Goal: Task Accomplishment & Management: Manage account settings

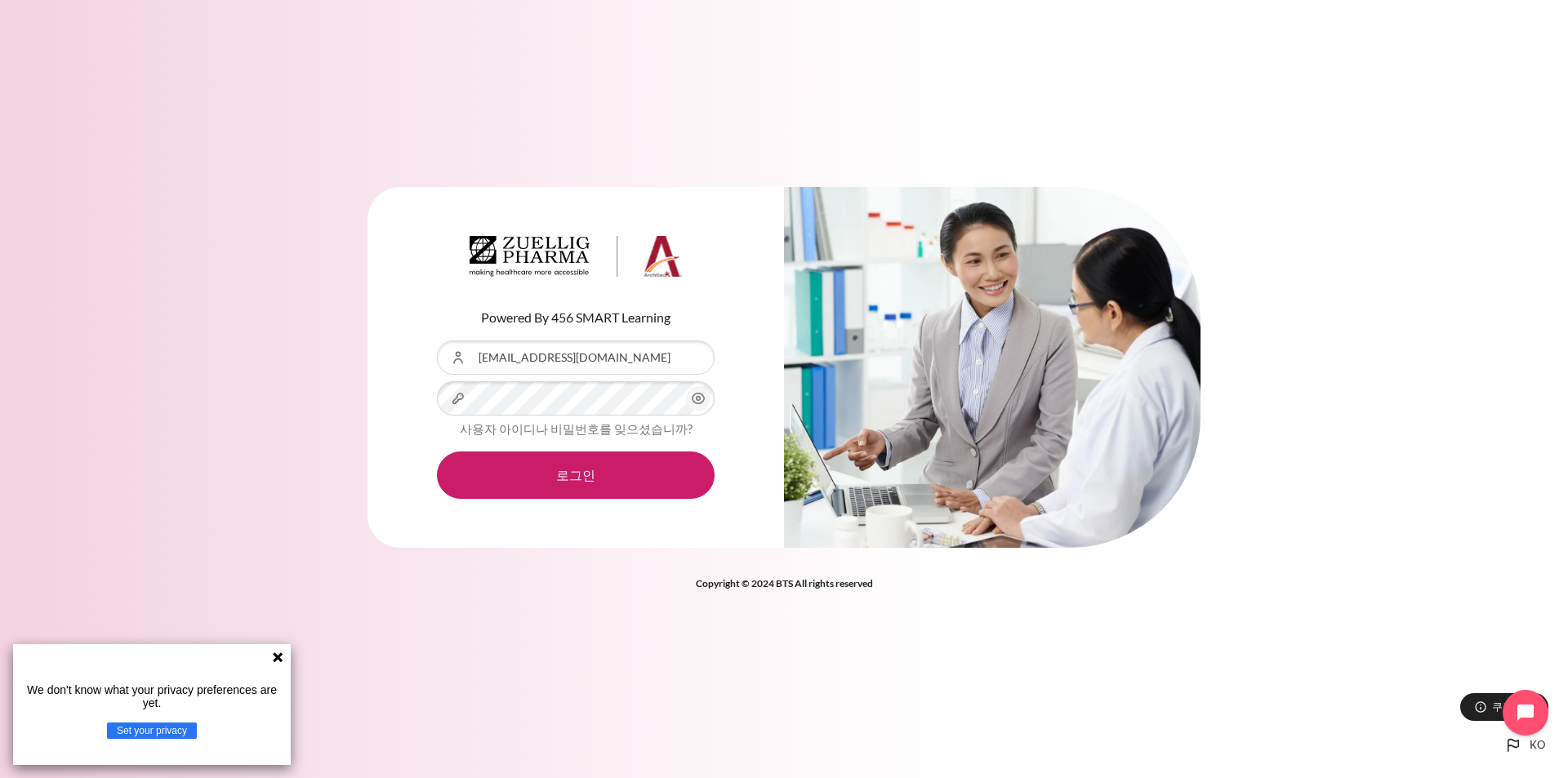
click at [275, 662] on icon at bounding box center [277, 657] width 13 height 13
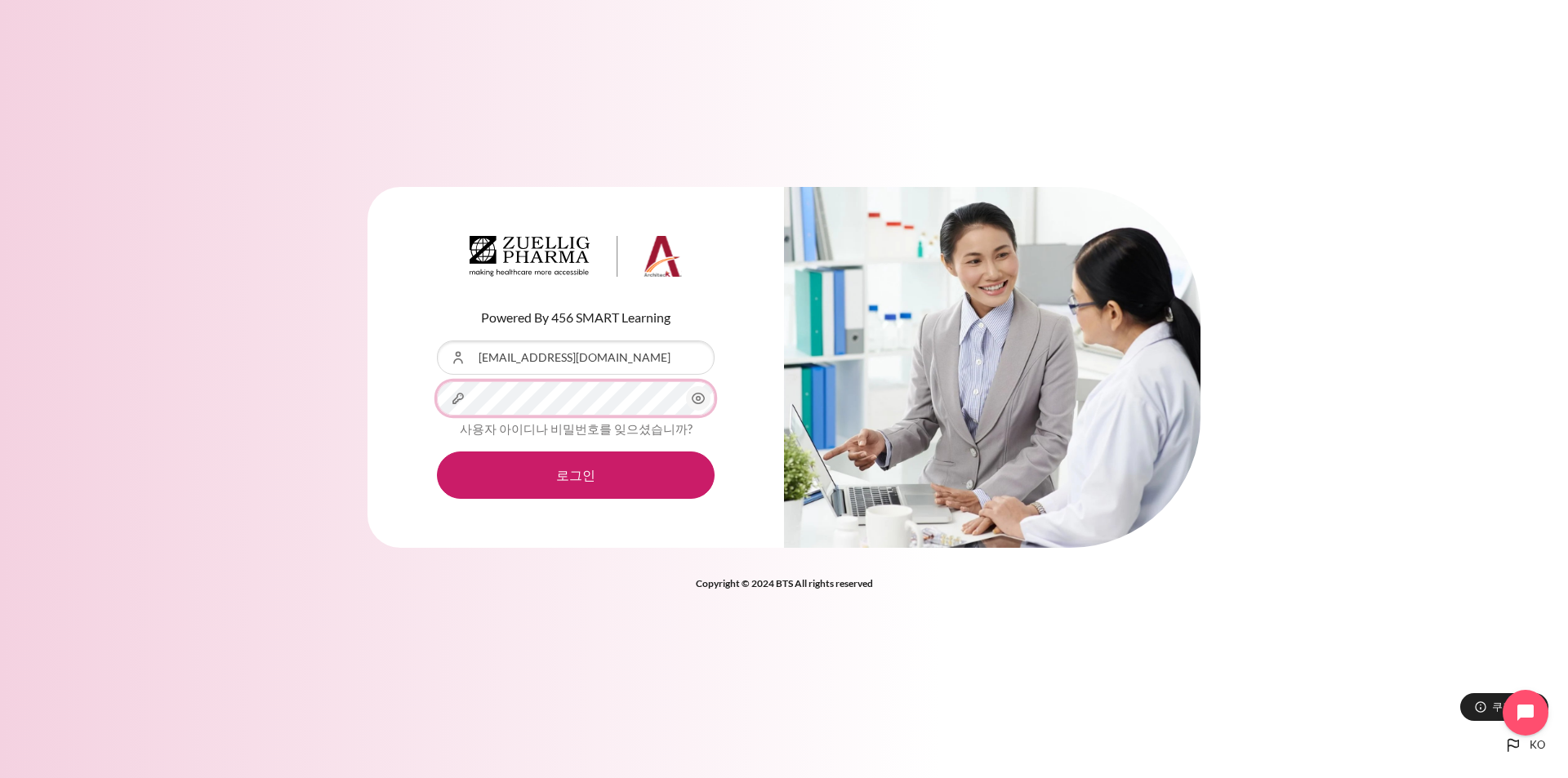
click at [437, 452] on button "로그인" at bounding box center [576, 475] width 278 height 47
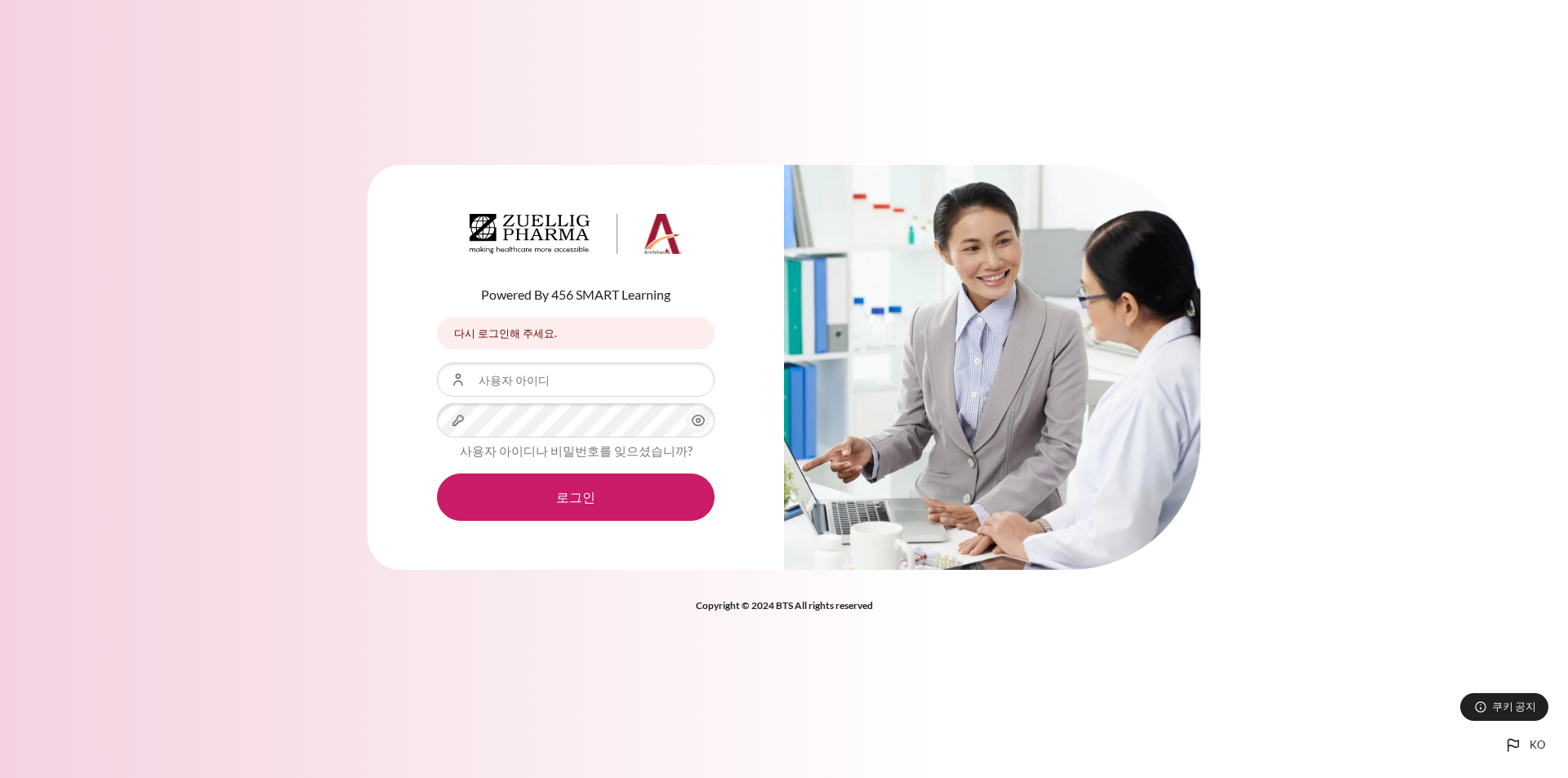
click at [562, 402] on form "사용자 아이디 비밀번호 사용자 아이디나 비밀번호를 잊으셨습니까? 로그인" at bounding box center [576, 442] width 278 height 158
click at [572, 382] on input "사용자 아이디" at bounding box center [576, 379] width 278 height 34
type input "[EMAIL_ADDRESS][DOMAIN_NAME]"
click at [437, 473] on button "로그인" at bounding box center [576, 497] width 278 height 47
